Goal: Task Accomplishment & Management: Complete application form

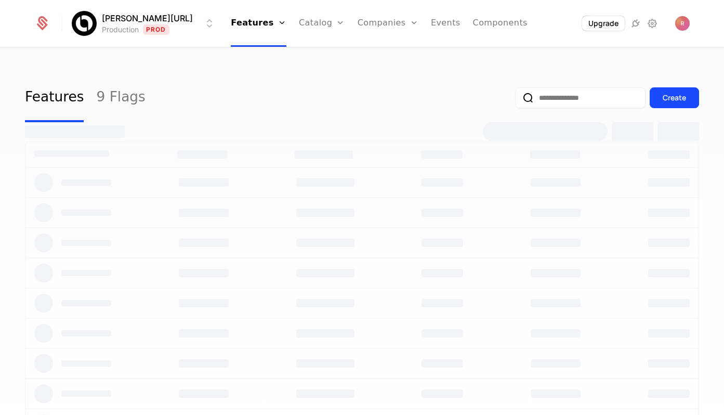
click at [158, 23] on html "Billy.ai Production Prod Features Features Flags Catalog Plans Add Ons Credits …" at bounding box center [362, 207] width 724 height 415
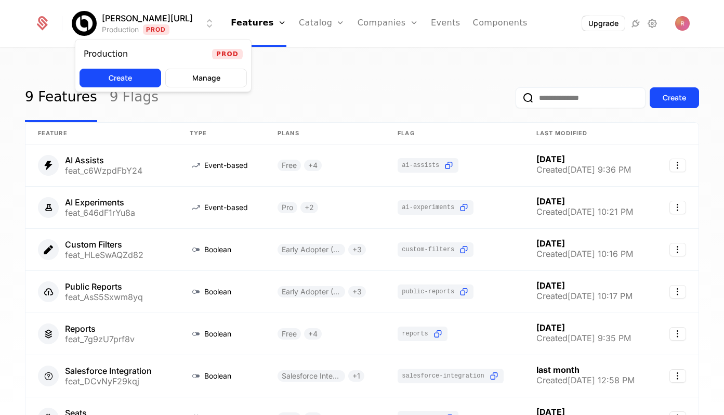
click at [681, 24] on html "Billy.ai Production Prod Features Features Flags Catalog Plans Add Ons Credits …" at bounding box center [362, 207] width 724 height 415
click at [688, 27] on span "Open user button" at bounding box center [682, 23] width 15 height 15
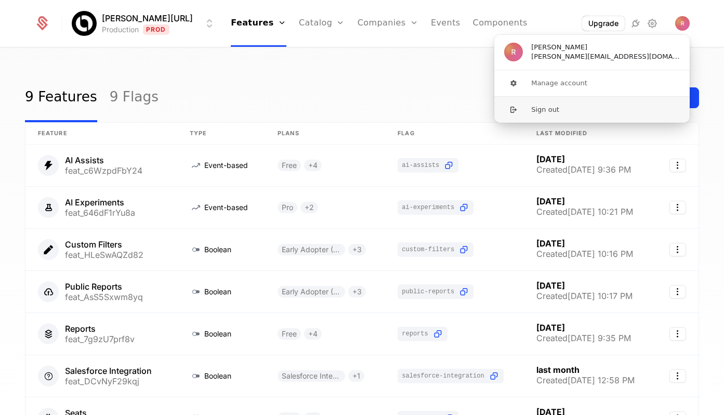
click at [592, 108] on button "Sign out" at bounding box center [592, 109] width 196 height 26
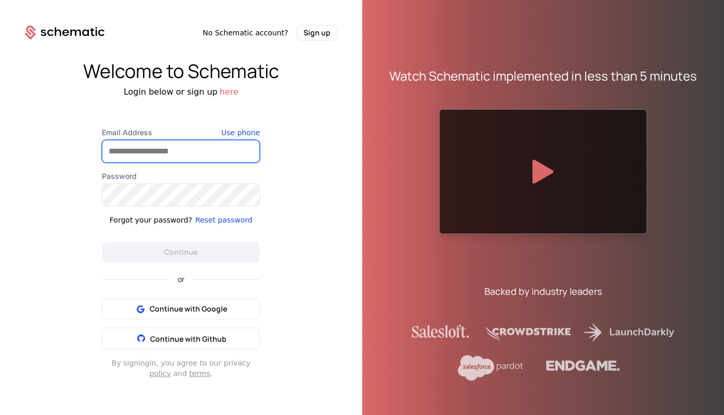
click at [161, 162] on input "Email Address" at bounding box center [180, 151] width 157 height 22
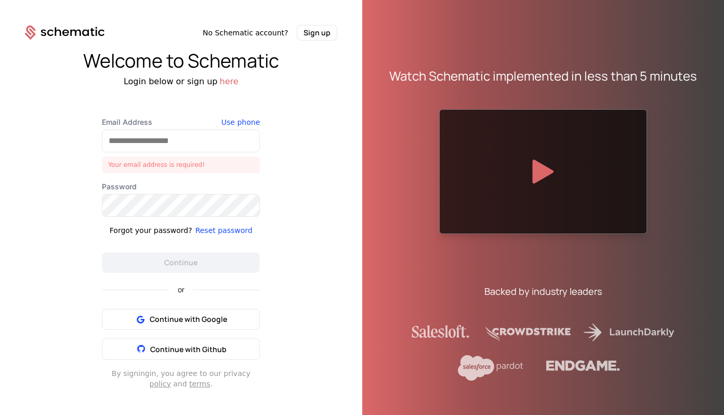
click at [68, 287] on div "Welcome to Schematic Login below or sign up here Email Address Your email addre…" at bounding box center [181, 219] width 362 height 357
click at [333, 37] on button "Sign up" at bounding box center [317, 33] width 41 height 16
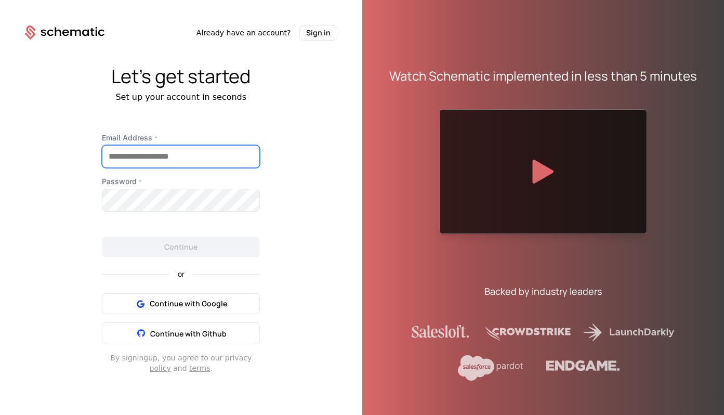
click at [141, 167] on input "Email Address *" at bounding box center [180, 156] width 157 height 22
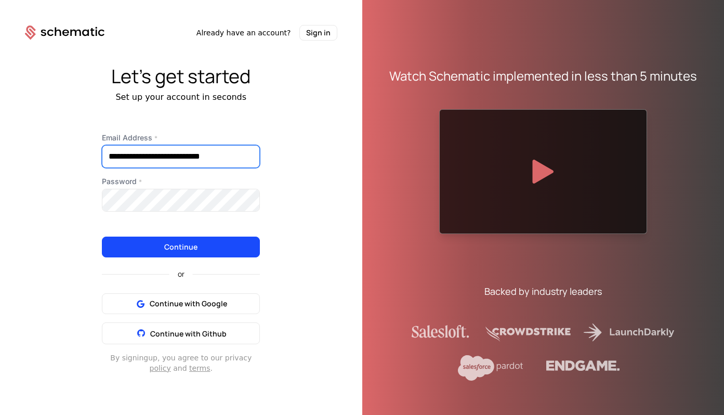
type input "**********"
click at [196, 258] on div "or Continue with Google Continue with Github" at bounding box center [181, 300] width 158 height 87
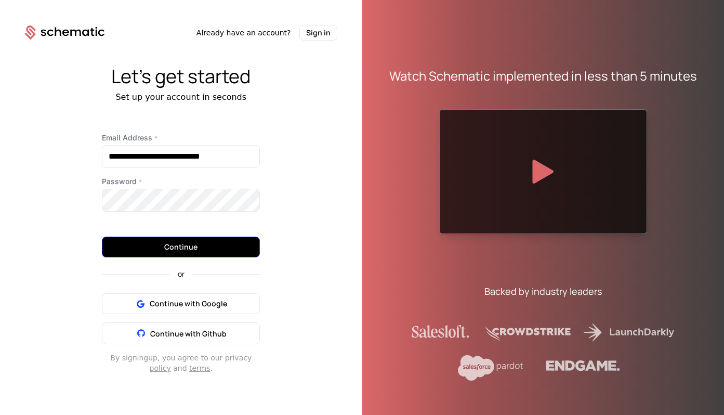
click at [201, 250] on button "Continue" at bounding box center [181, 246] width 158 height 21
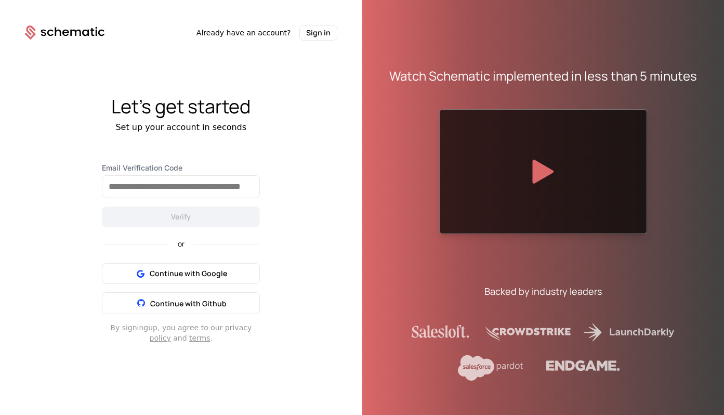
click at [278, 122] on div "Set up your account in seconds" at bounding box center [181, 127] width 362 height 12
click at [222, 184] on input "Email Verification Code" at bounding box center [180, 187] width 157 height 22
paste input "******"
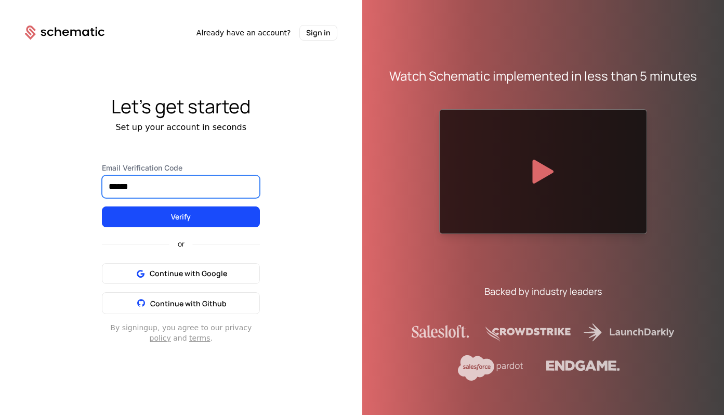
type input "******"
click at [102, 206] on button "Verify" at bounding box center [181, 216] width 158 height 21
